Goal: Task Accomplishment & Management: Complete application form

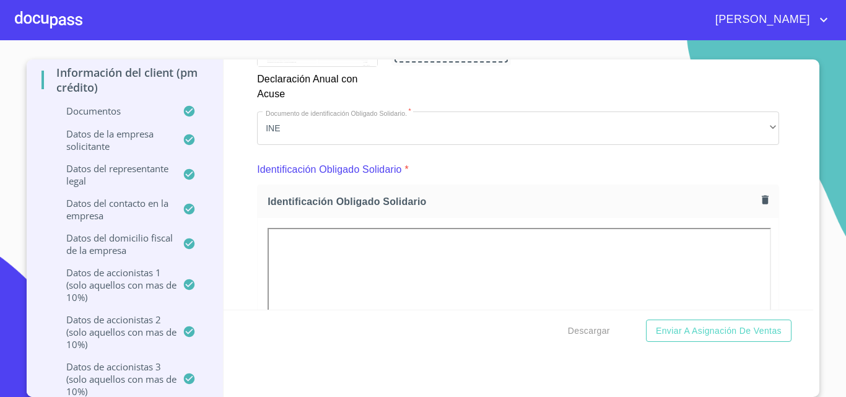
scroll to position [4595, 0]
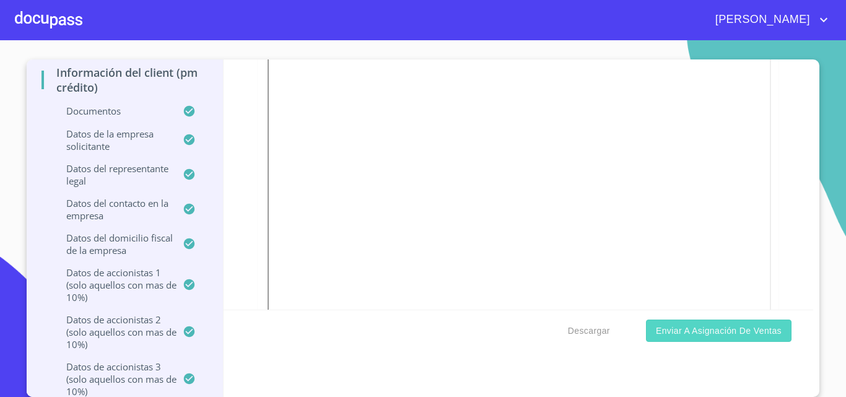
click at [698, 331] on span "Enviar a Asignación de Ventas" at bounding box center [719, 330] width 126 height 15
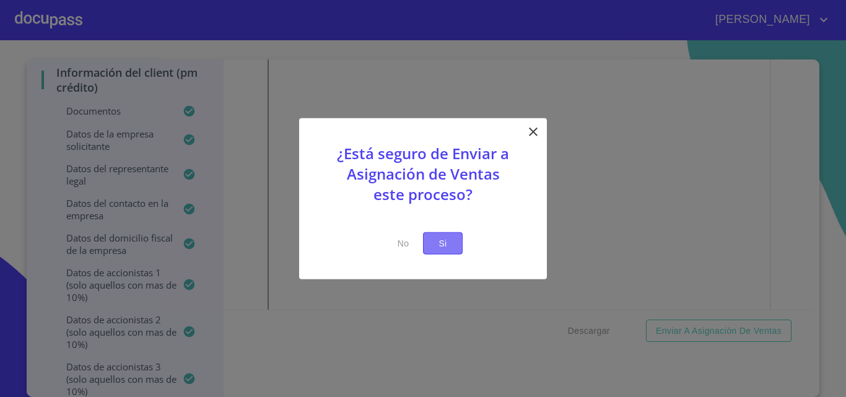
click at [435, 247] on span "Si" at bounding box center [443, 242] width 20 height 15
